Goal: Find specific page/section: Find specific page/section

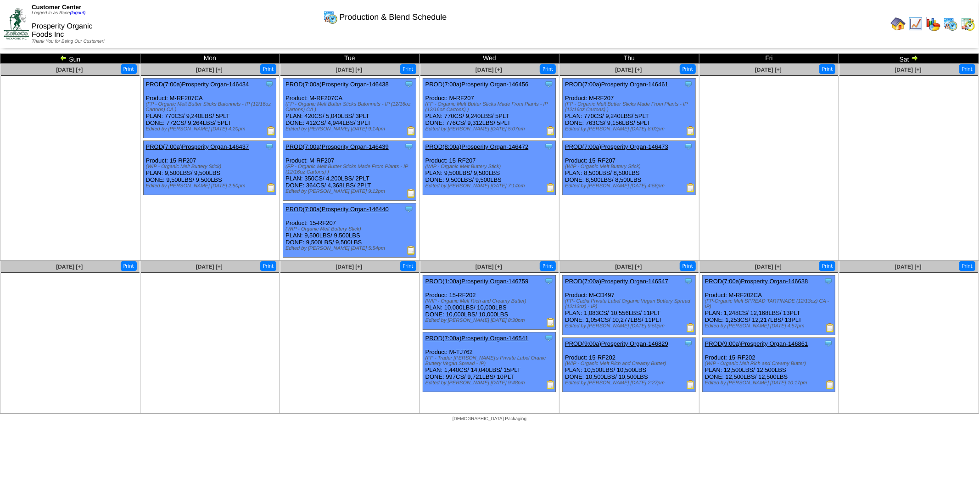
click at [914, 59] on img at bounding box center [914, 57] width 7 height 7
